Goal: Transaction & Acquisition: Subscribe to service/newsletter

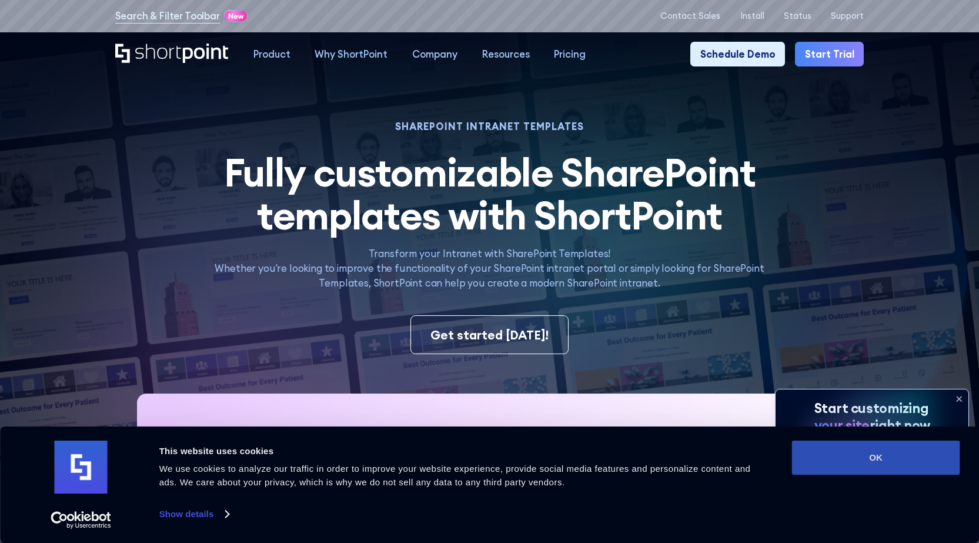
click at [852, 451] on button "OK" at bounding box center [876, 457] width 168 height 34
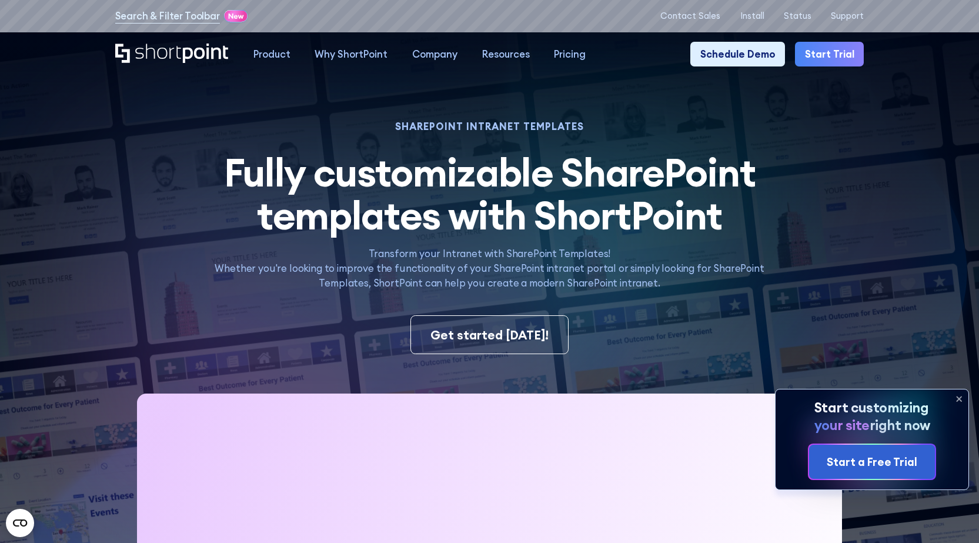
click at [959, 396] on icon at bounding box center [958, 398] width 19 height 19
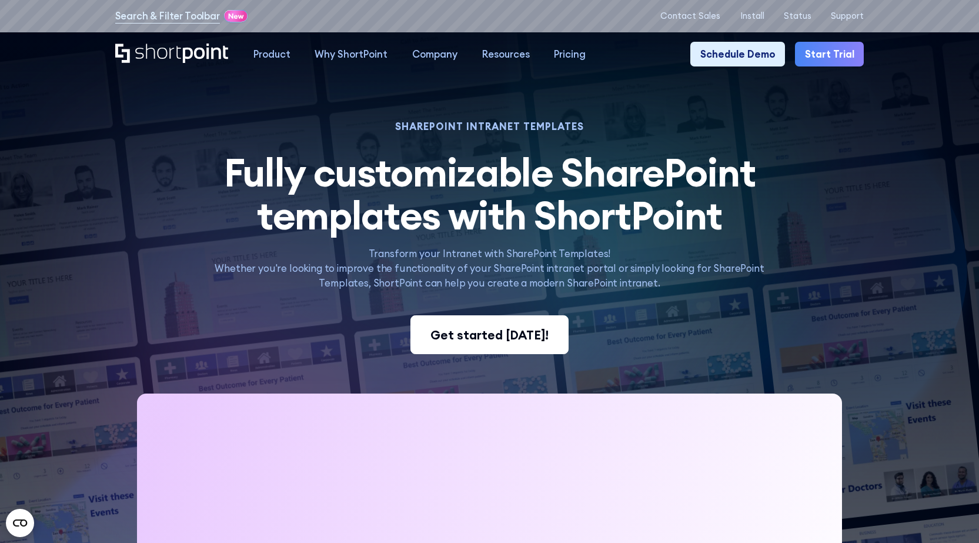
click at [476, 336] on div "Get started [DATE]!" at bounding box center [489, 335] width 118 height 18
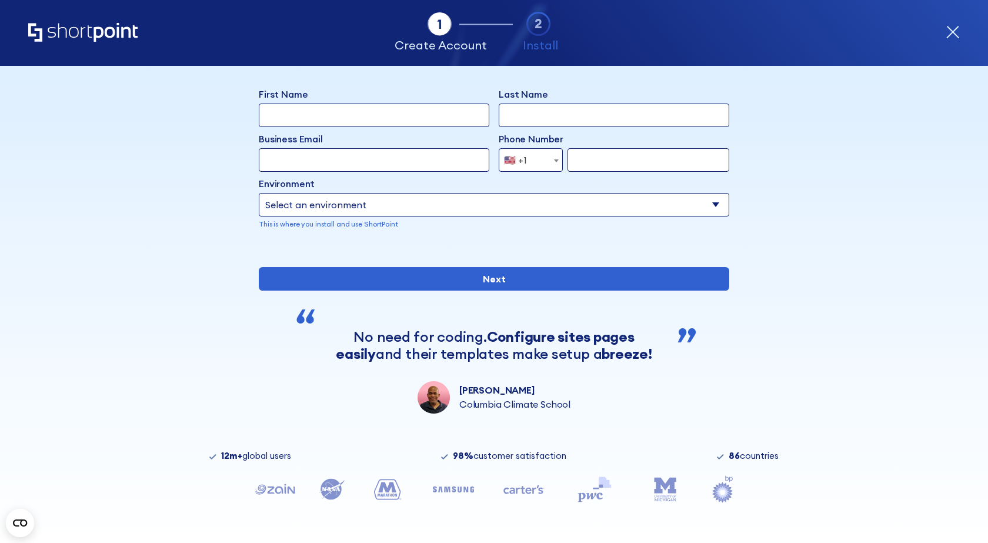
scroll to position [95, 0]
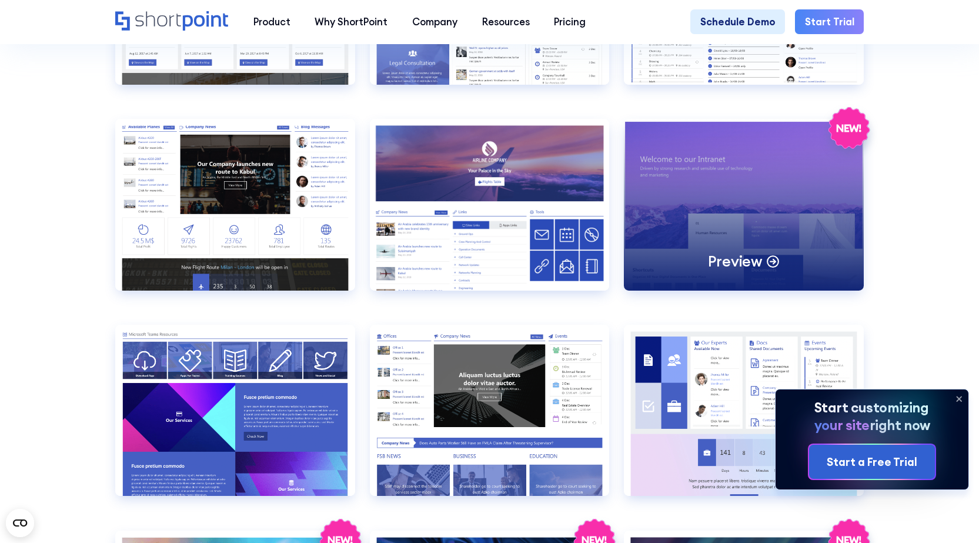
scroll to position [1470, 0]
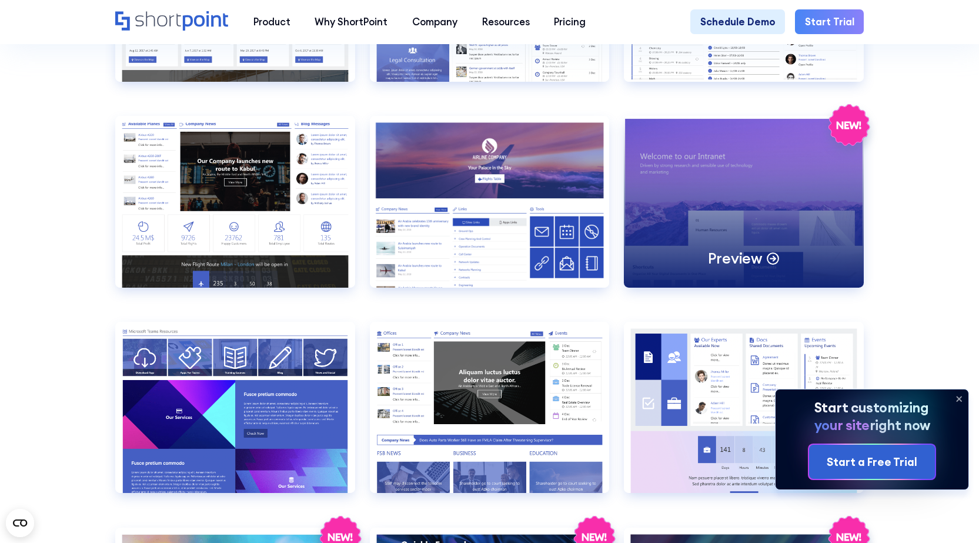
click at [675, 182] on div "Preview" at bounding box center [744, 201] width 240 height 171
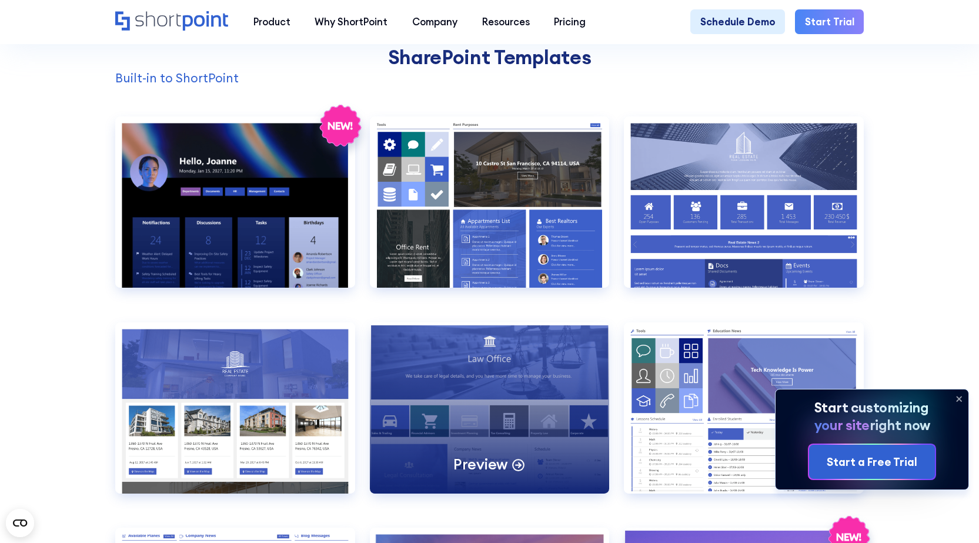
scroll to position [1117, 0]
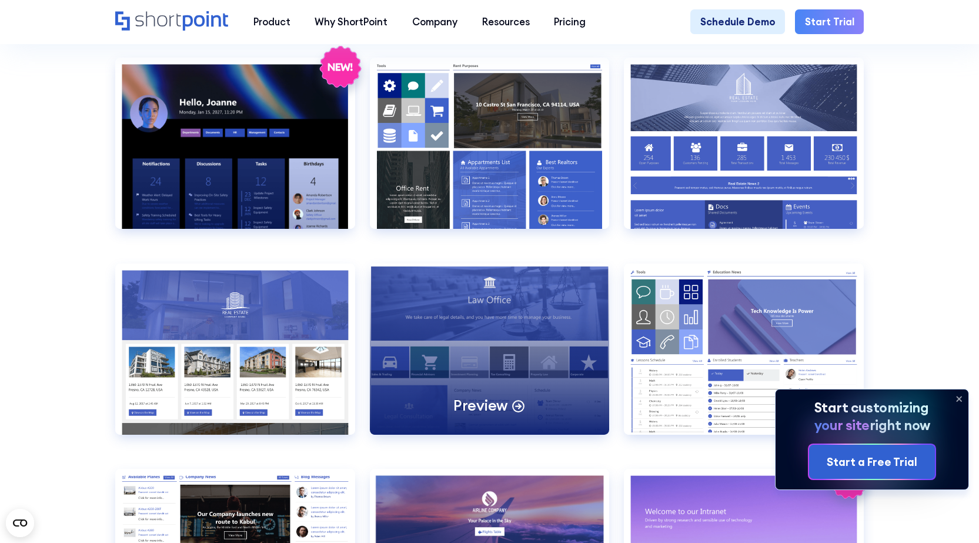
click at [497, 346] on div "Preview" at bounding box center [490, 348] width 240 height 171
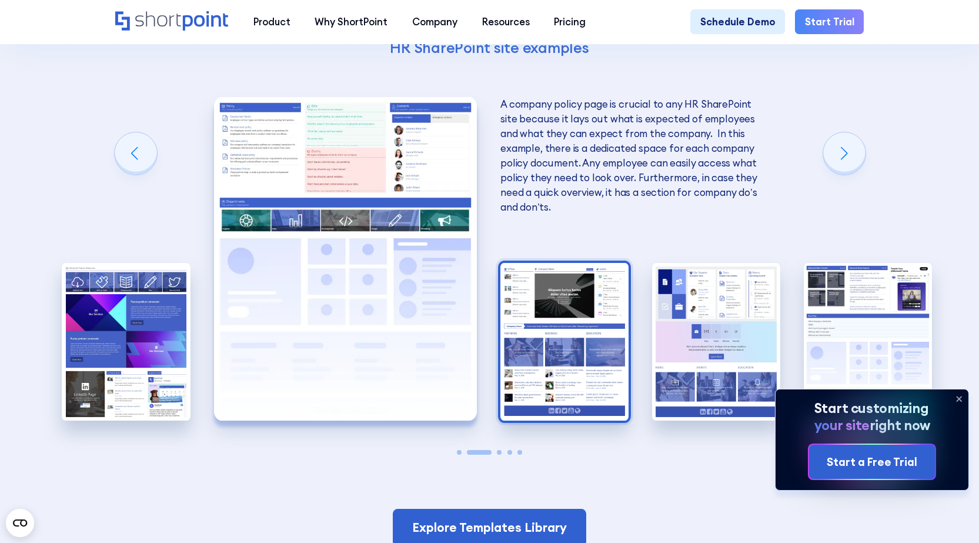
scroll to position [2175, 0]
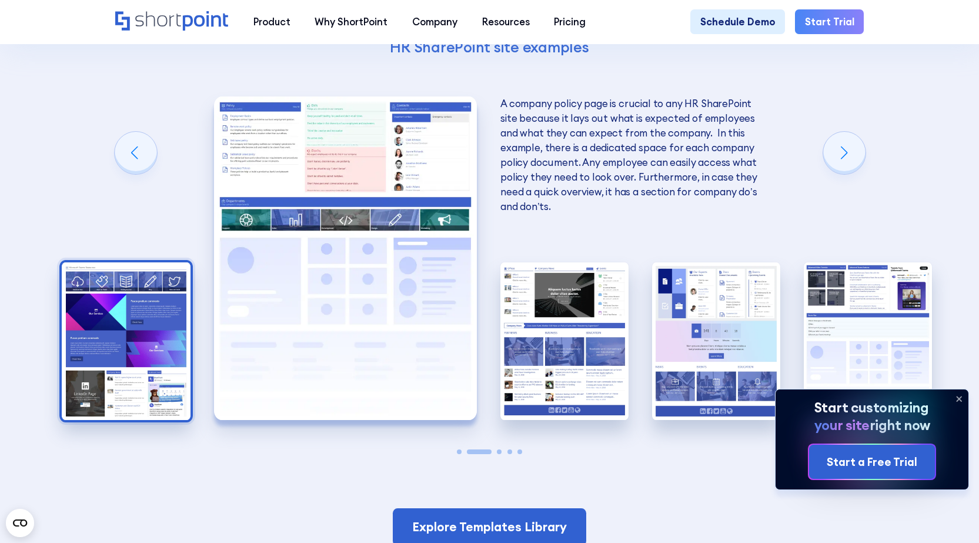
click at [99, 329] on img "1 / 5" at bounding box center [126, 341] width 128 height 158
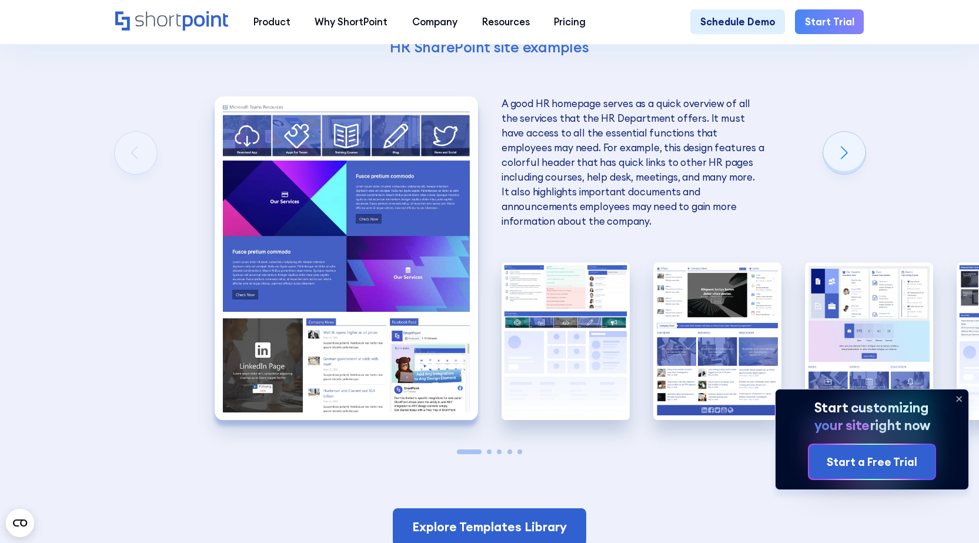
click at [311, 206] on img "1 / 5" at bounding box center [346, 257] width 263 height 323
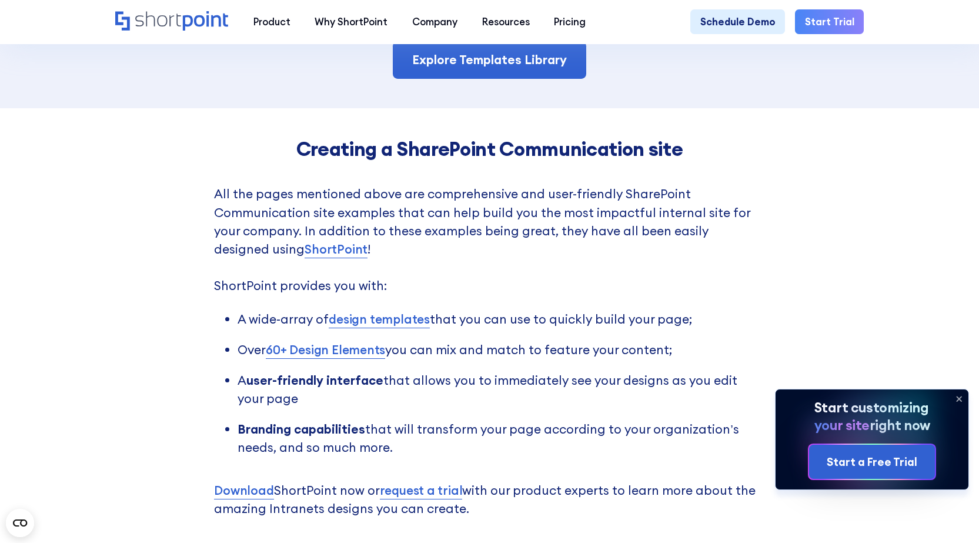
scroll to position [2645, 0]
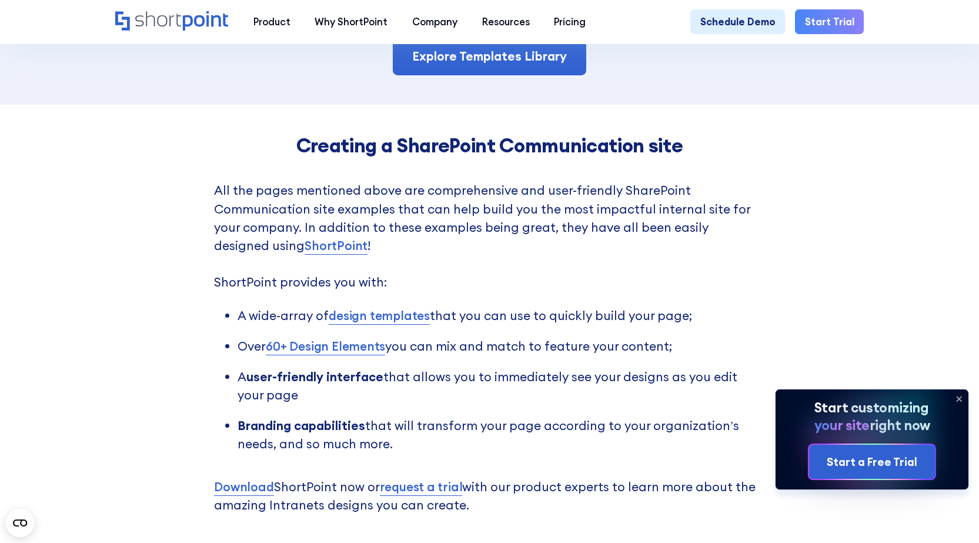
click at [403, 306] on div "Creating a SharePoint Communication site All the pages mentioned above are comp…" at bounding box center [489, 367] width 551 height 467
click at [955, 396] on icon at bounding box center [958, 398] width 19 height 19
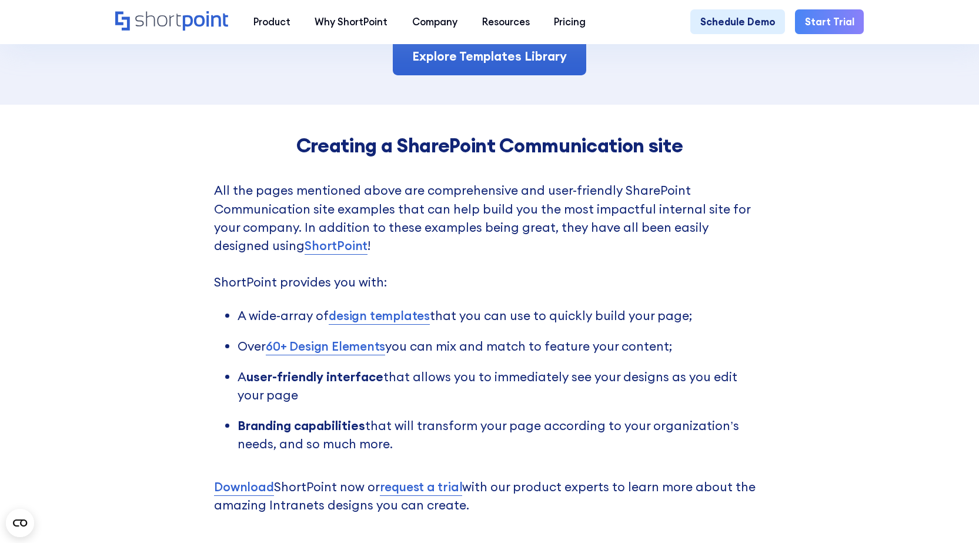
click at [386, 324] on link "design templates" at bounding box center [379, 315] width 101 height 18
